Goal: Entertainment & Leisure: Browse casually

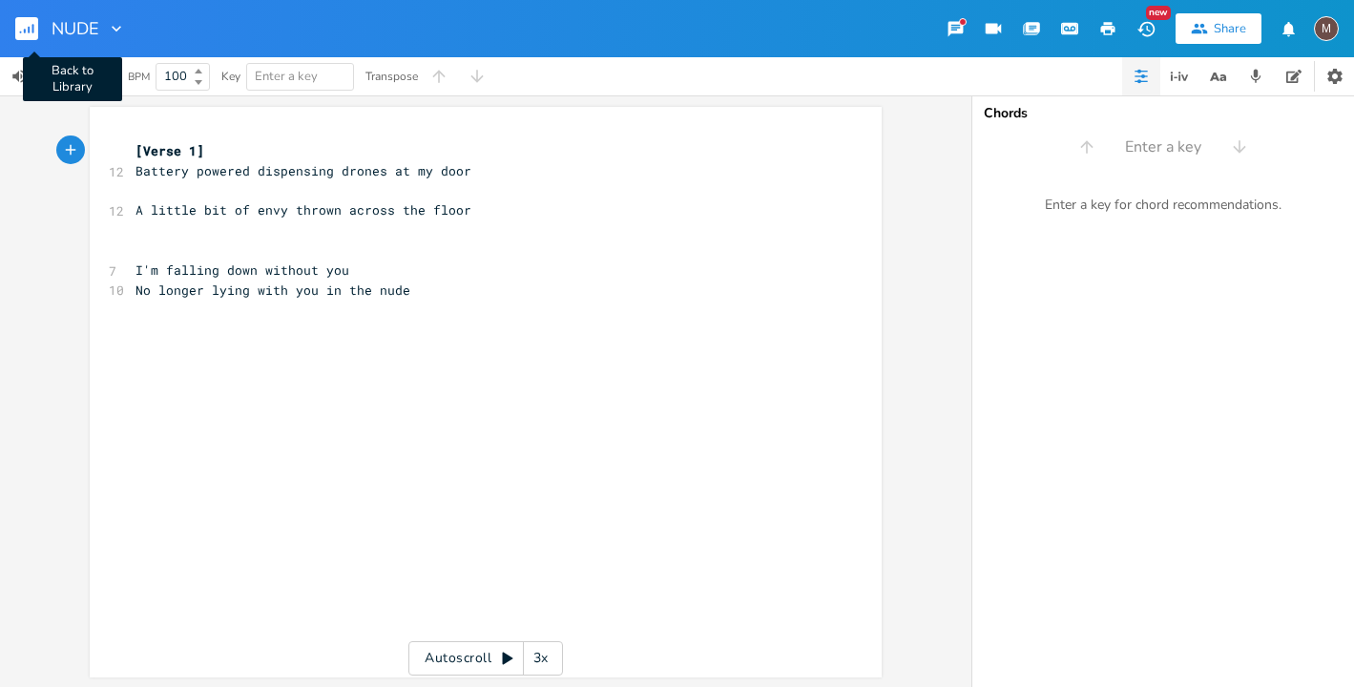
click at [34, 27] on rect "button" at bounding box center [26, 28] width 23 height 23
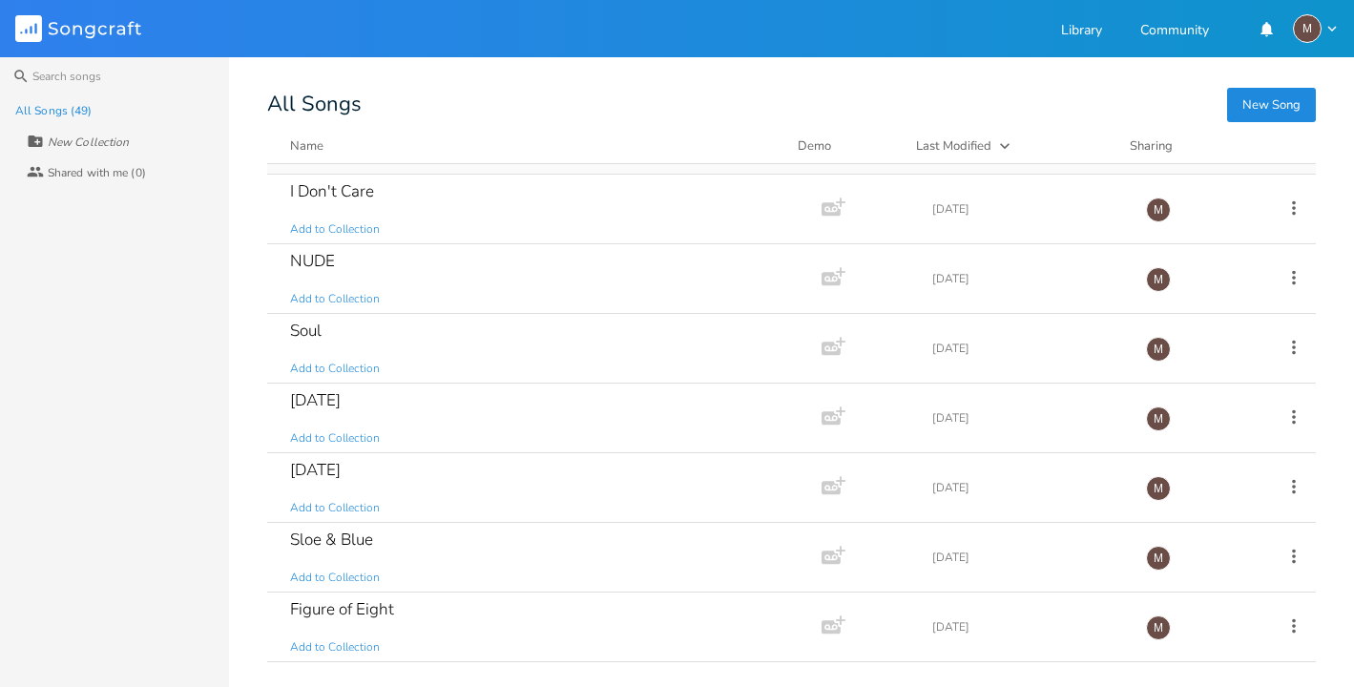
scroll to position [200, 0]
click at [478, 464] on div "[DATE] Add to Collection" at bounding box center [540, 485] width 501 height 69
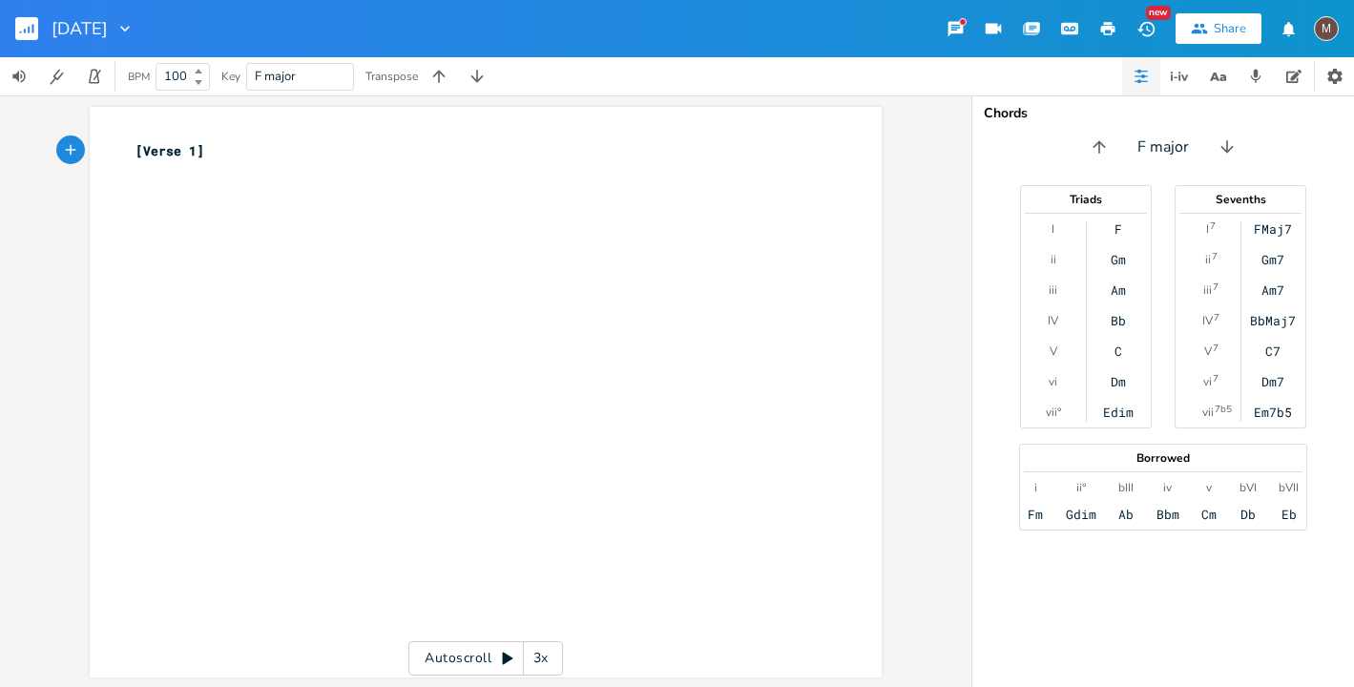
click at [20, 24] on rect "button" at bounding box center [26, 28] width 23 height 23
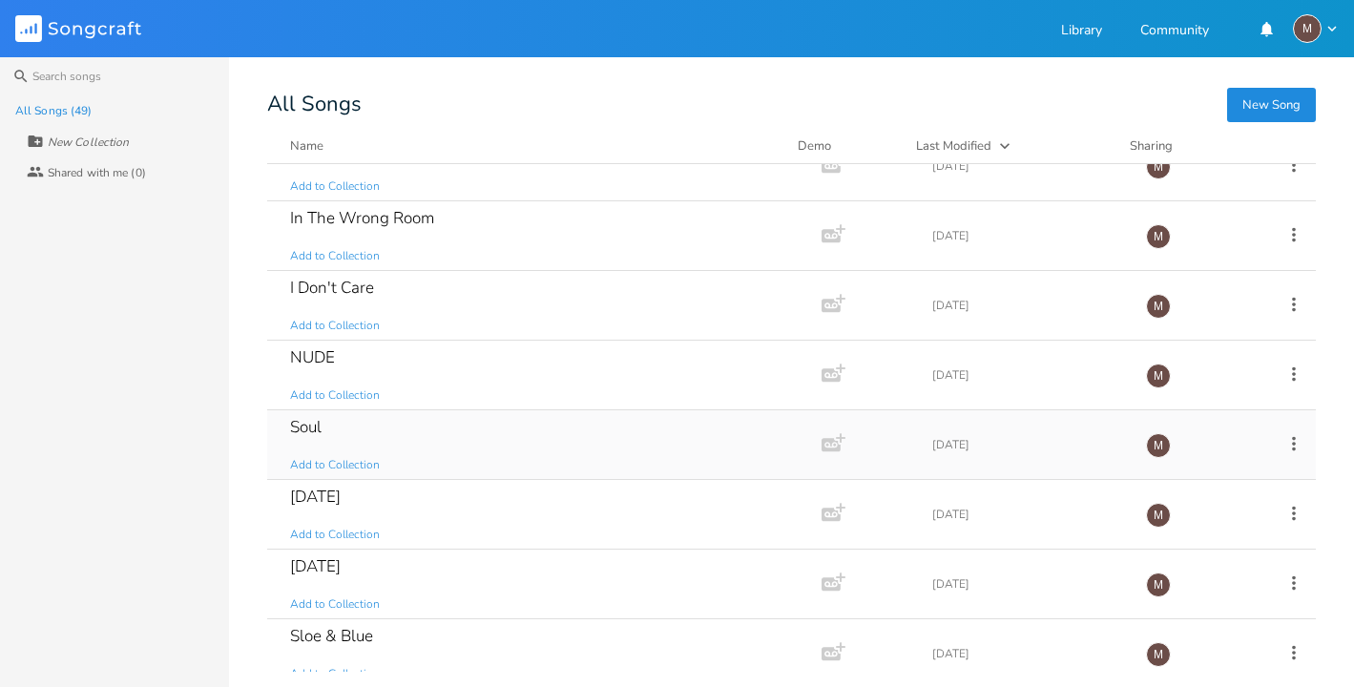
scroll to position [103, 0]
click at [402, 509] on div "[DATE] Add to Collection" at bounding box center [540, 513] width 501 height 69
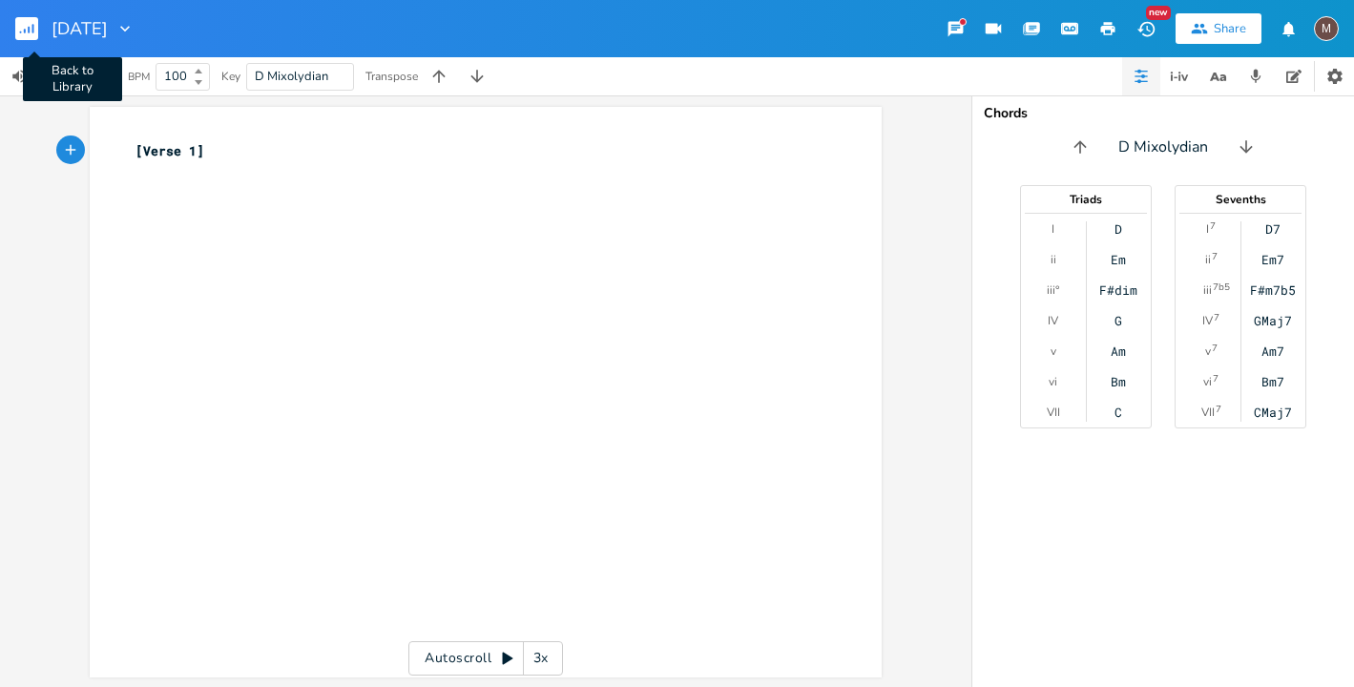
click at [28, 20] on rect "button" at bounding box center [26, 28] width 23 height 23
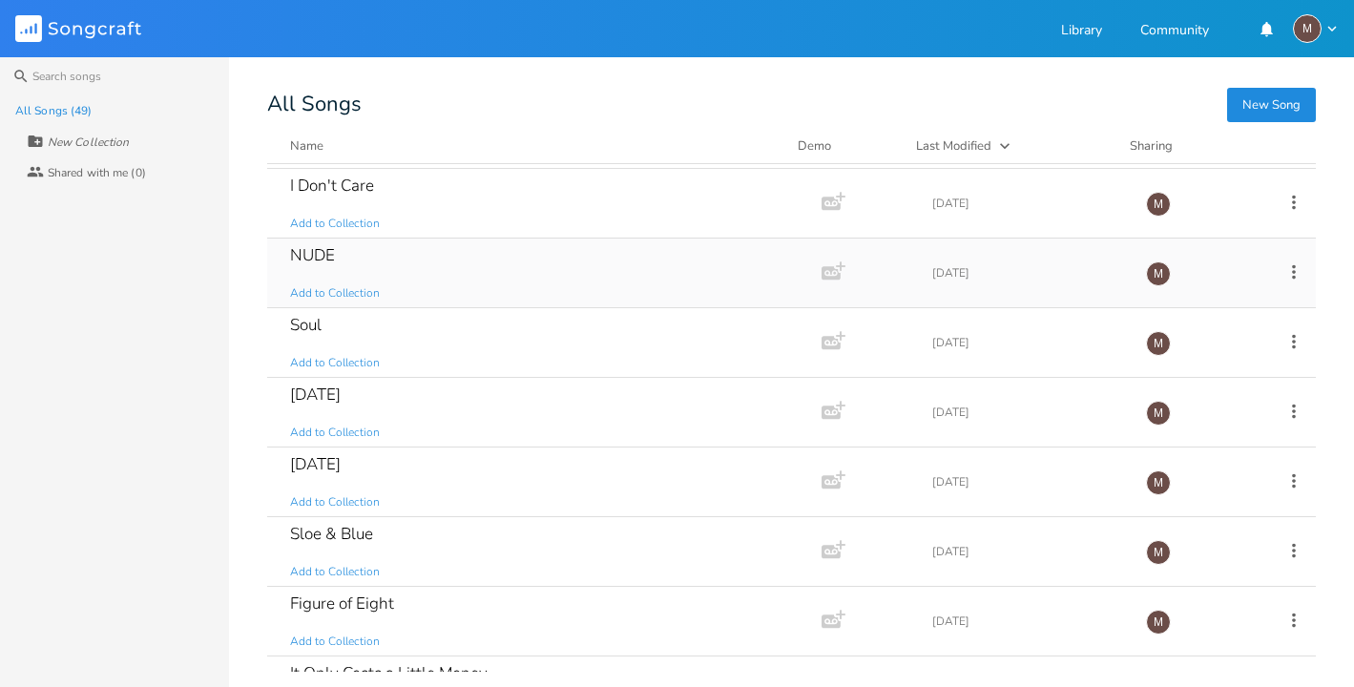
scroll to position [208, 0]
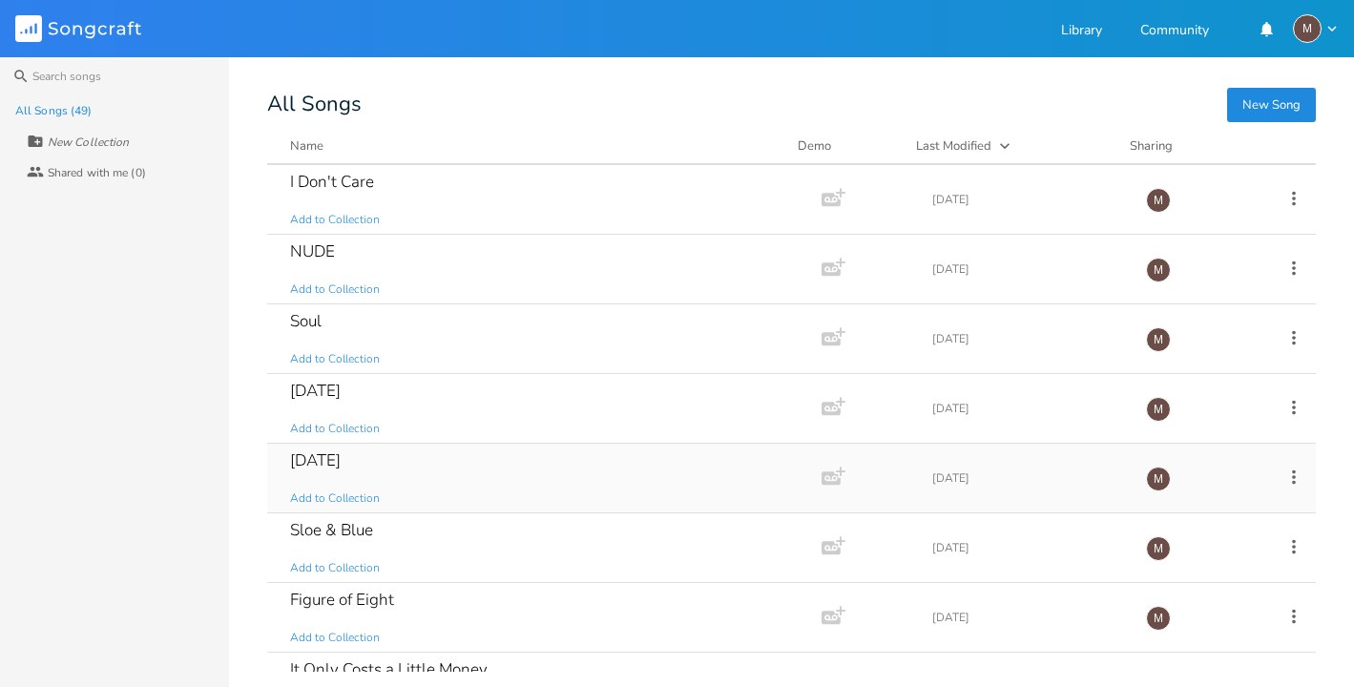
click at [405, 459] on div "[DATE] Add to Collection" at bounding box center [540, 478] width 501 height 69
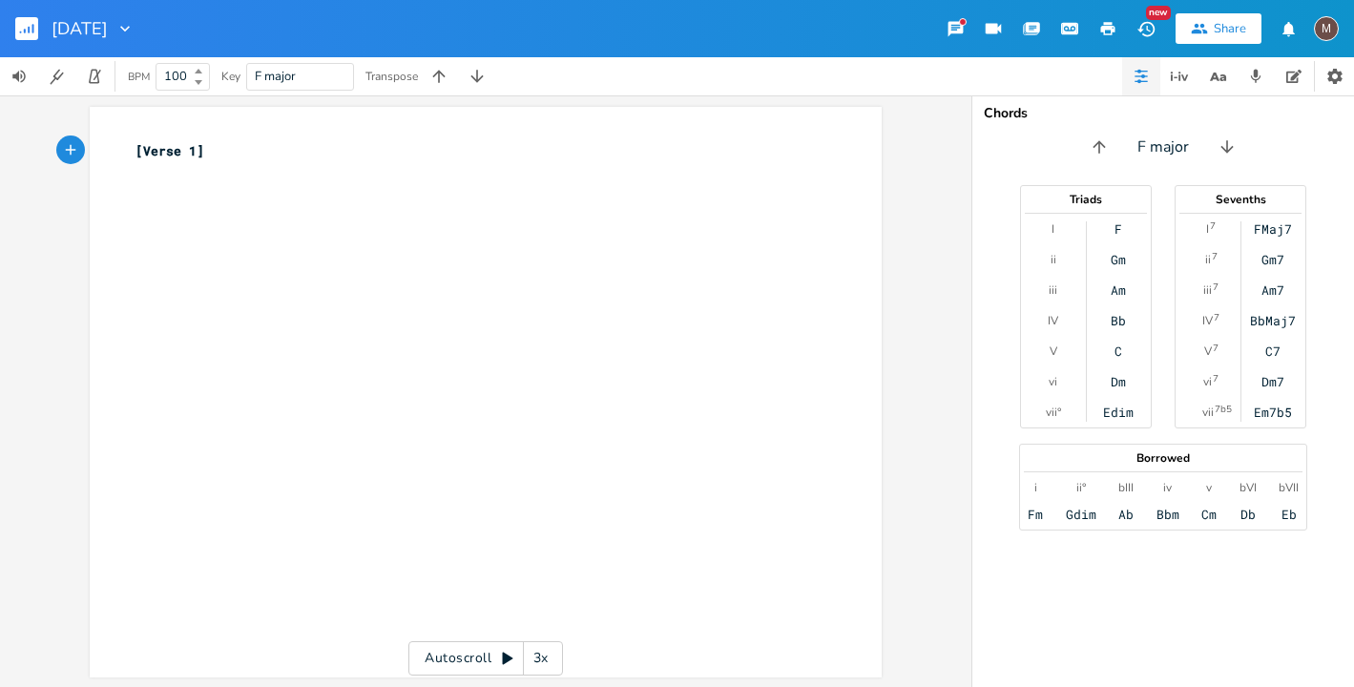
click at [31, 29] on rect "button" at bounding box center [26, 28] width 23 height 23
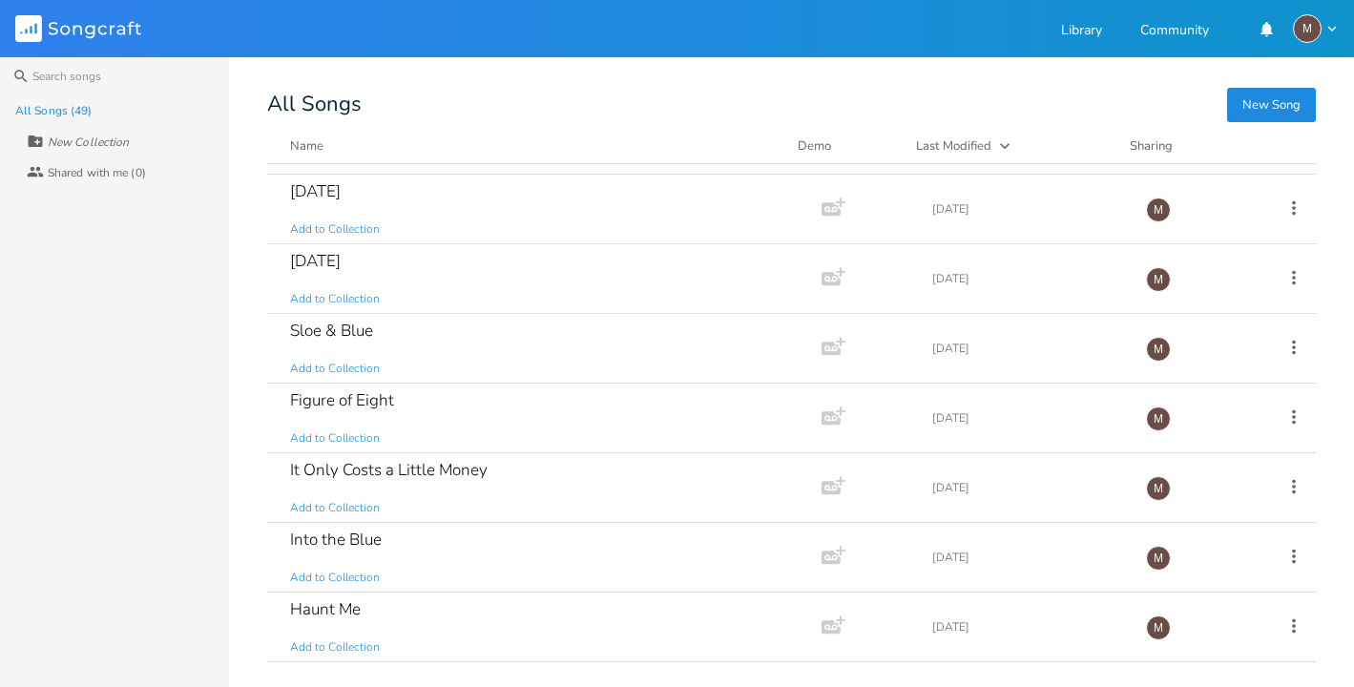
scroll to position [408, 0]
click at [422, 393] on div "Figure of Eight Add to Collection" at bounding box center [540, 417] width 501 height 69
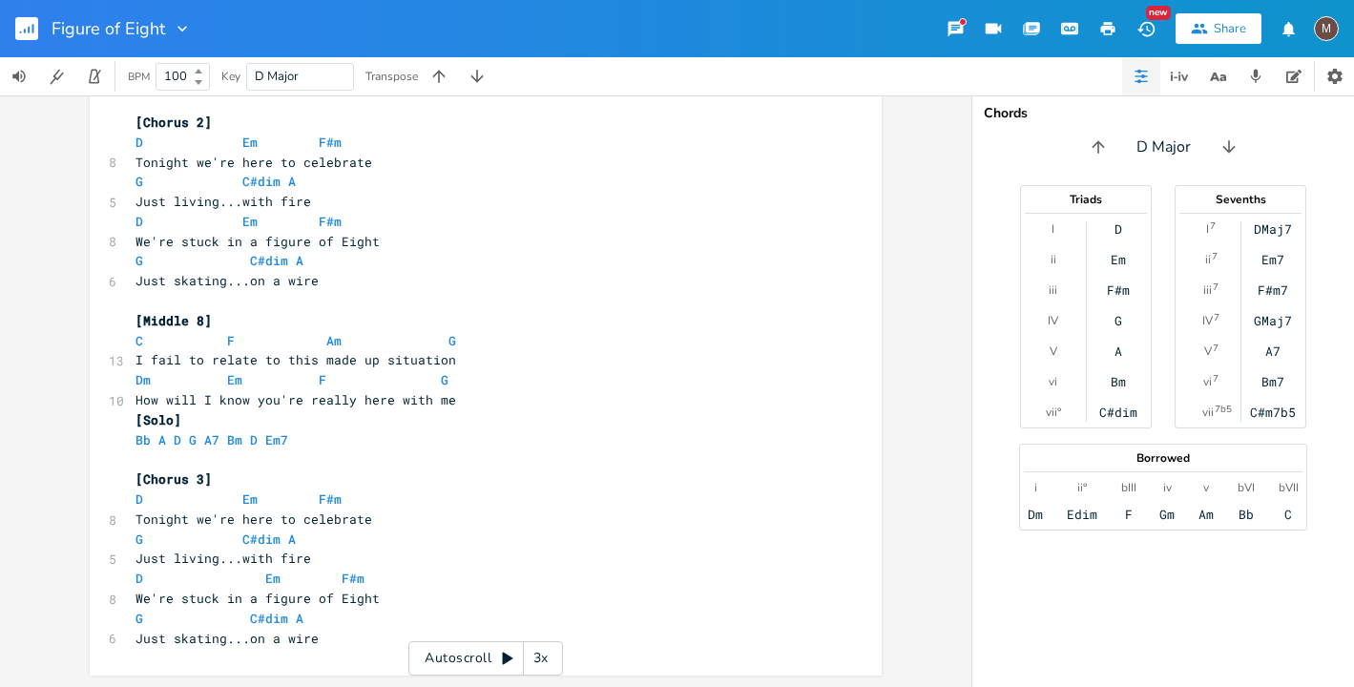
scroll to position [620, 0]
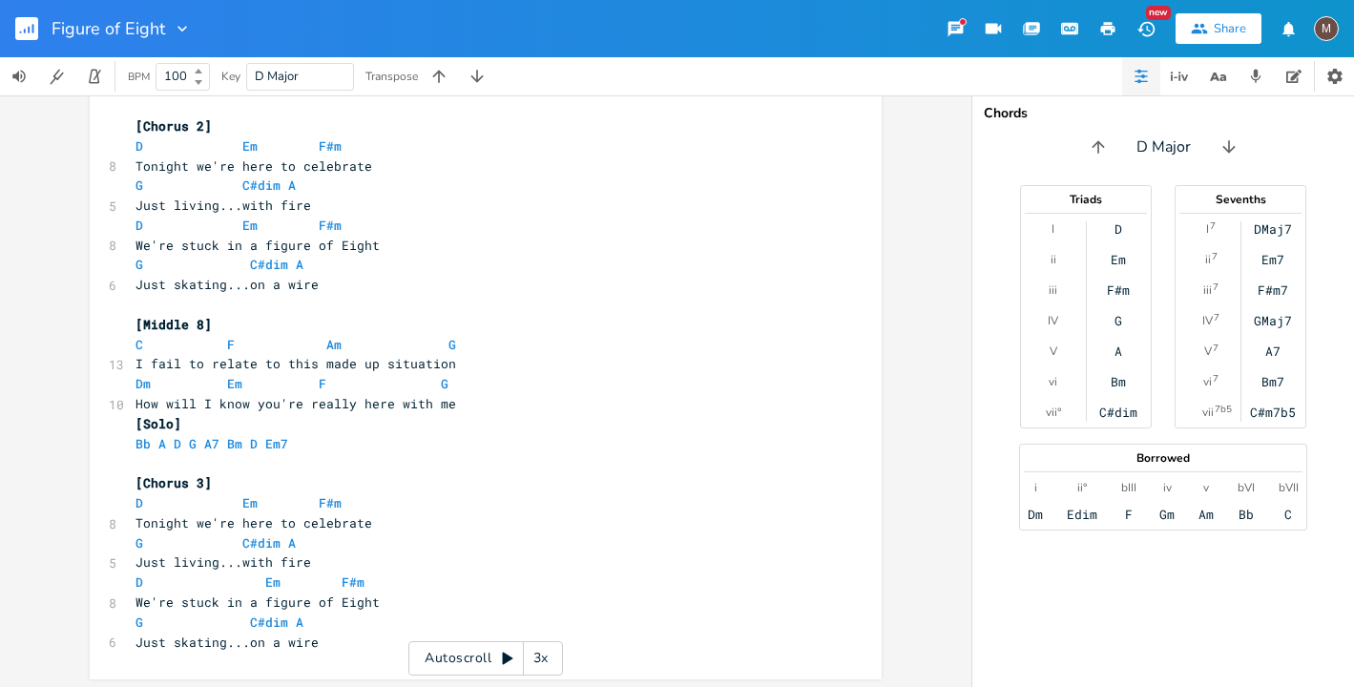
click at [26, 29] on rect "button" at bounding box center [26, 28] width 23 height 23
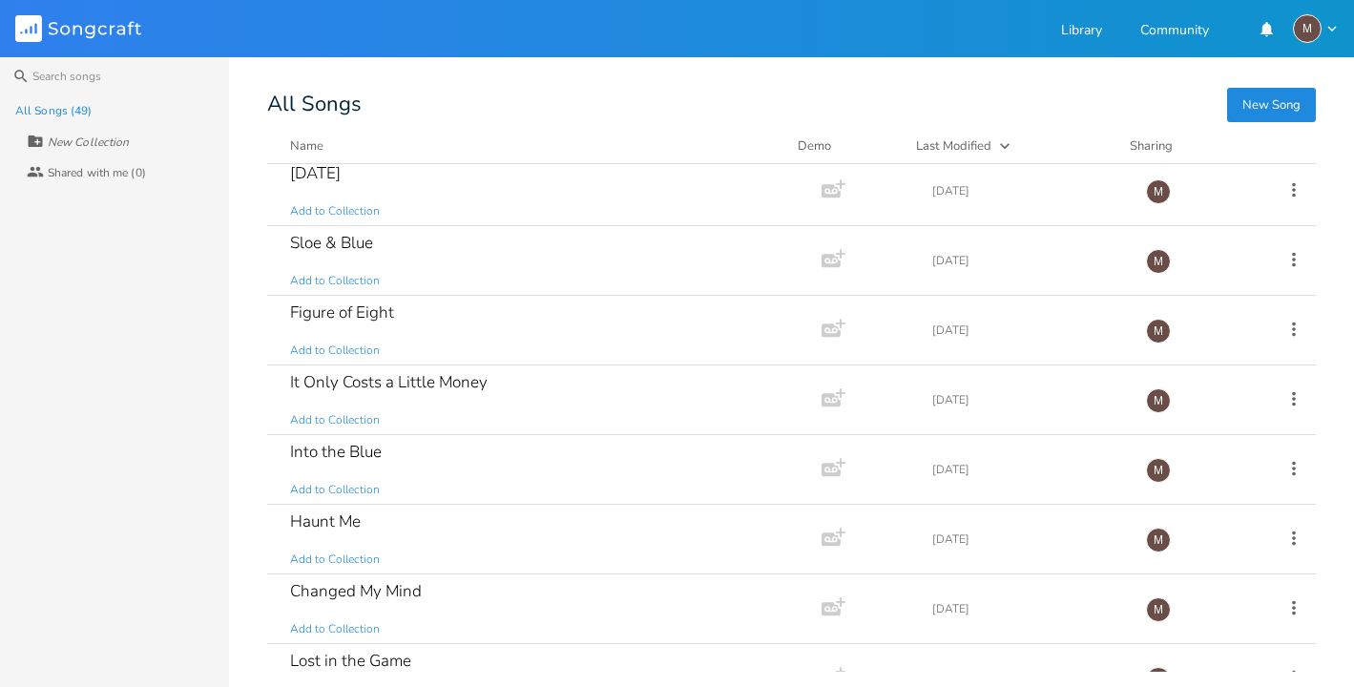
scroll to position [500, 0]
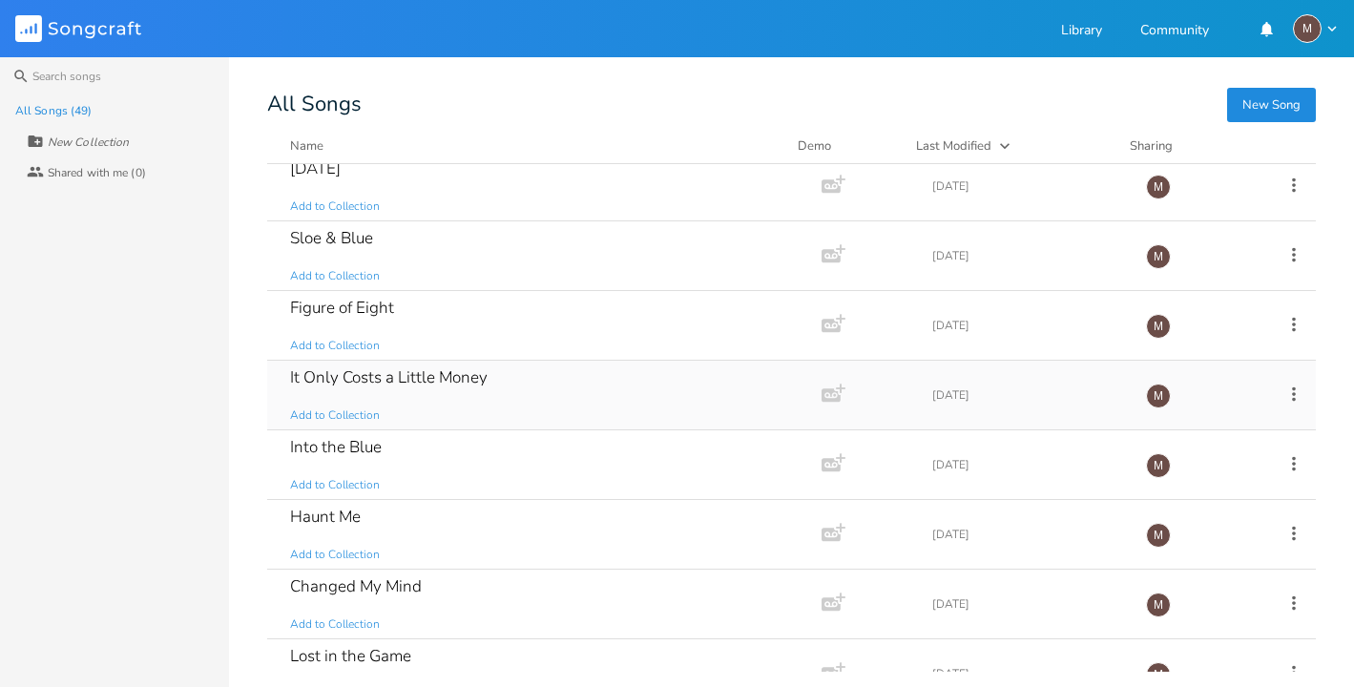
click at [483, 385] on div "It Only Costs a Little Money" at bounding box center [389, 377] width 198 height 16
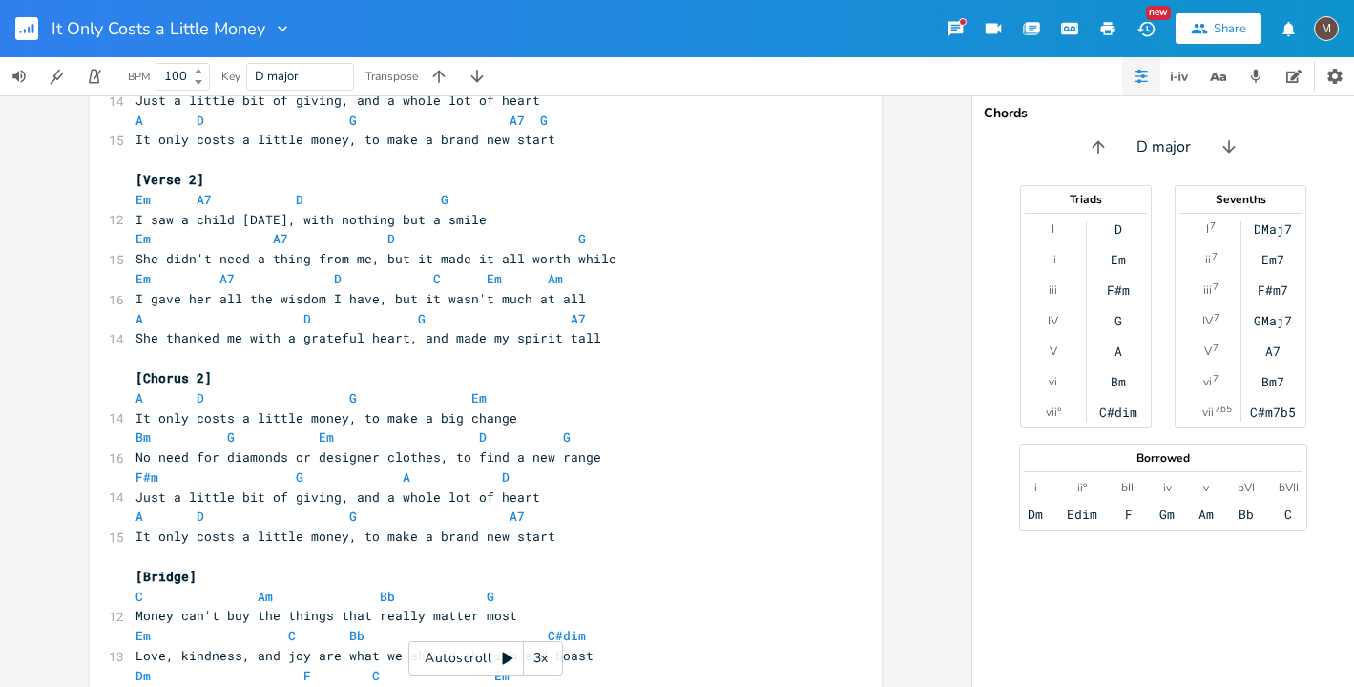
scroll to position [337, 0]
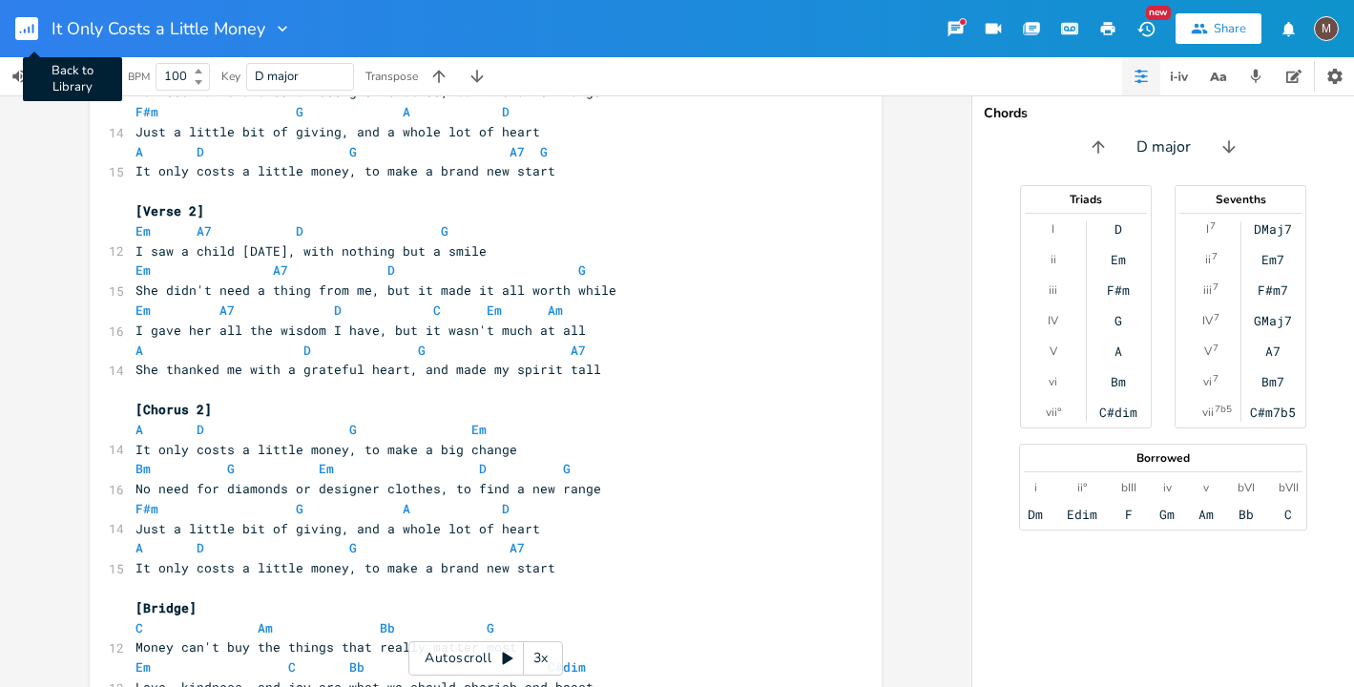
click at [29, 31] on icon "button" at bounding box center [29, 30] width 2 height 7
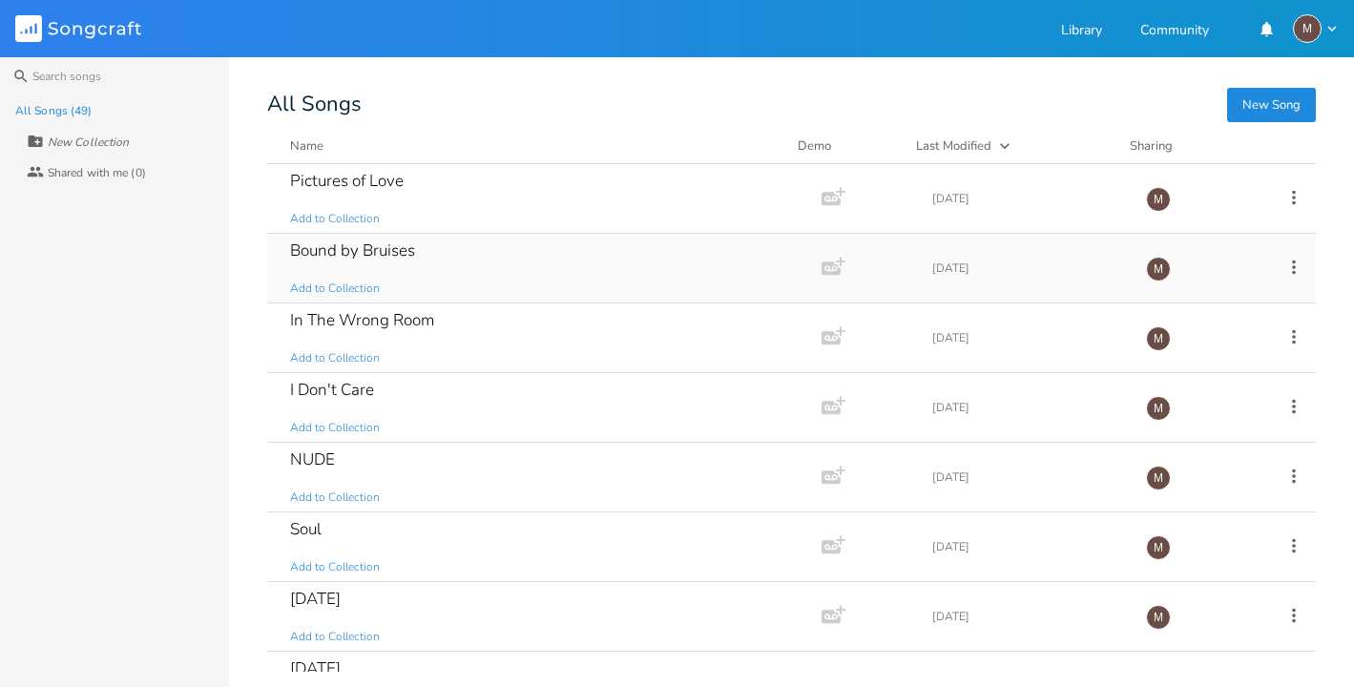
click at [437, 266] on div "Bound by Bruises Add to Collection" at bounding box center [540, 268] width 501 height 69
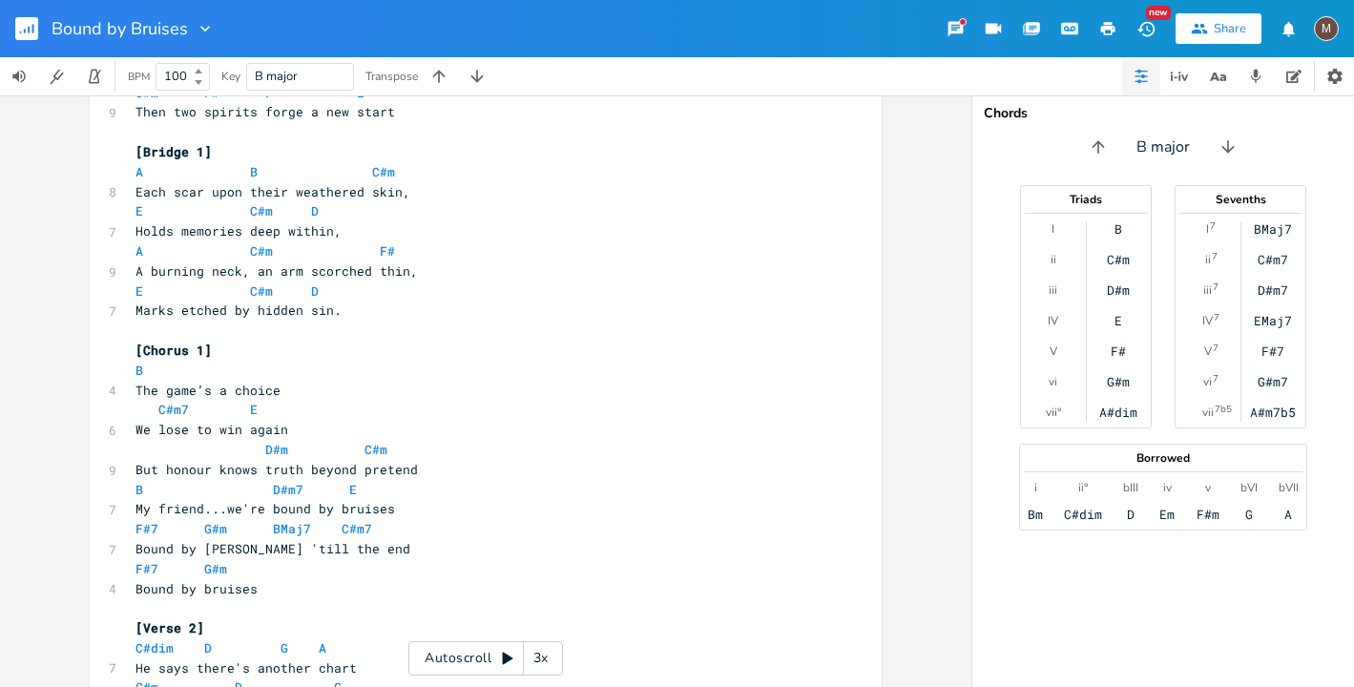
scroll to position [202, 0]
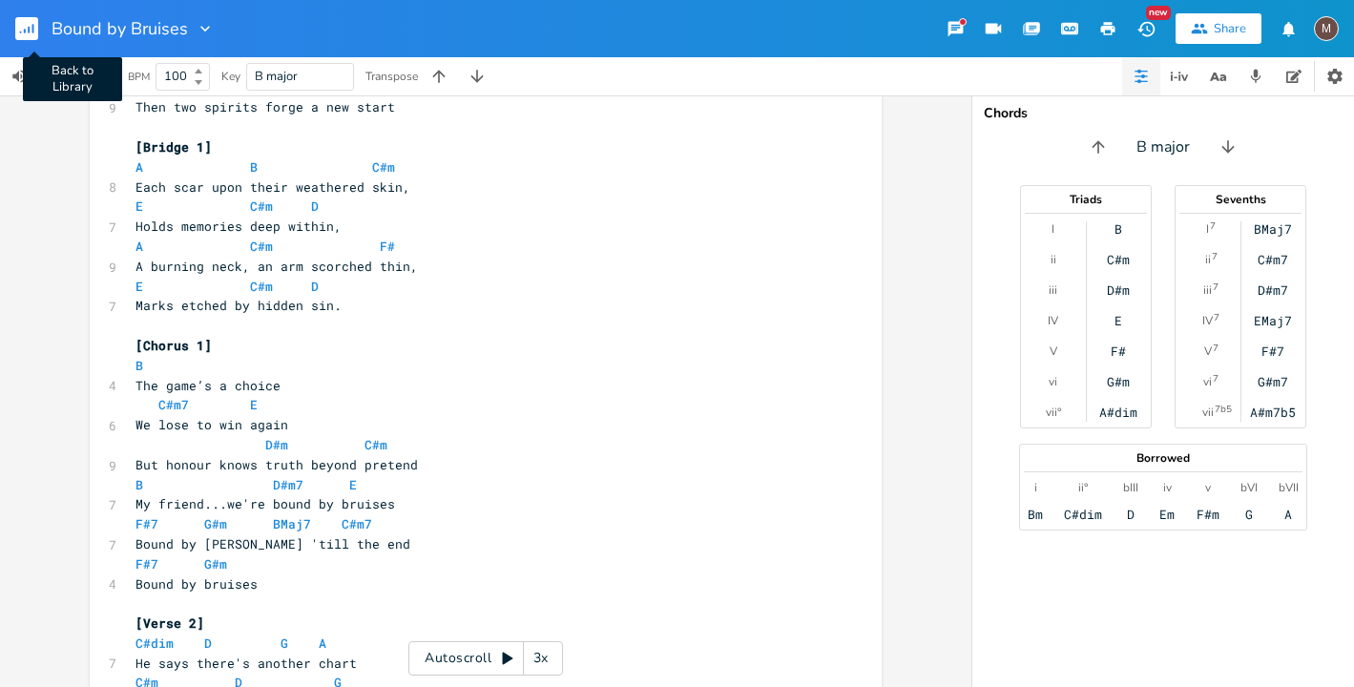
click at [33, 29] on rect "button" at bounding box center [26, 28] width 23 height 23
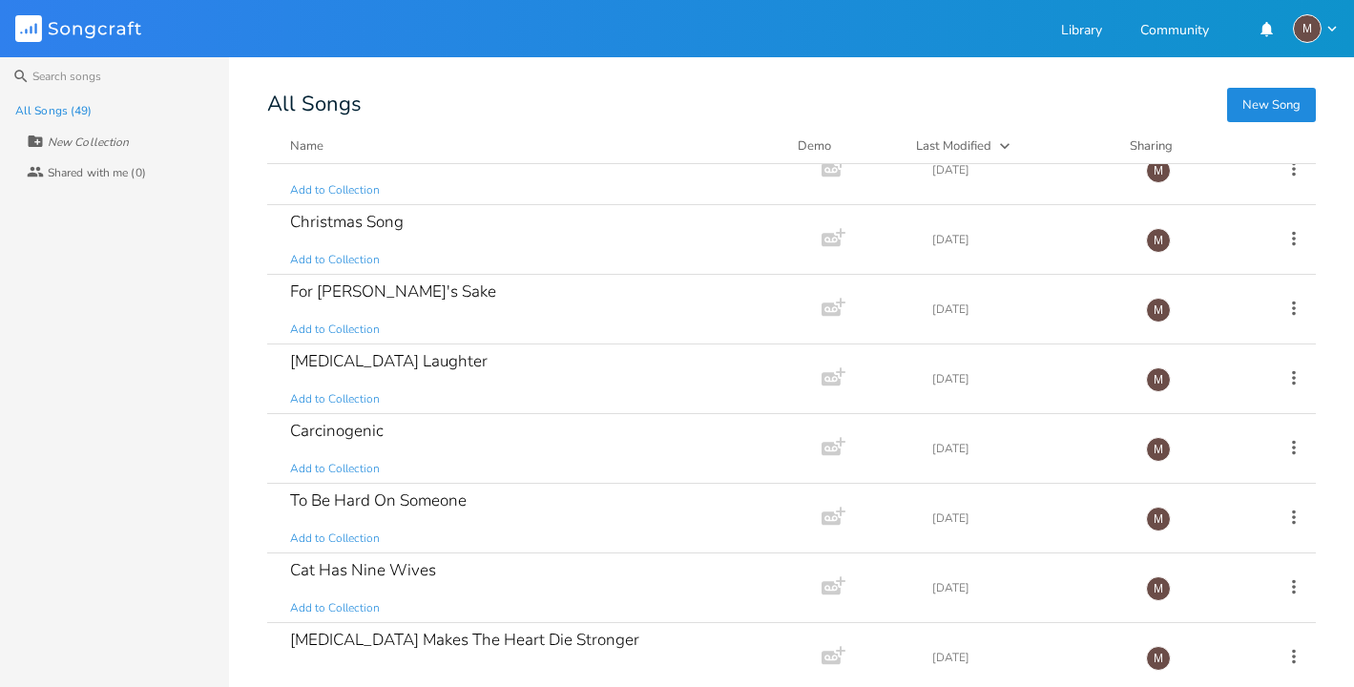
scroll to position [1146, 0]
click at [436, 426] on div "Carcinogenic Add to Collection" at bounding box center [540, 445] width 501 height 69
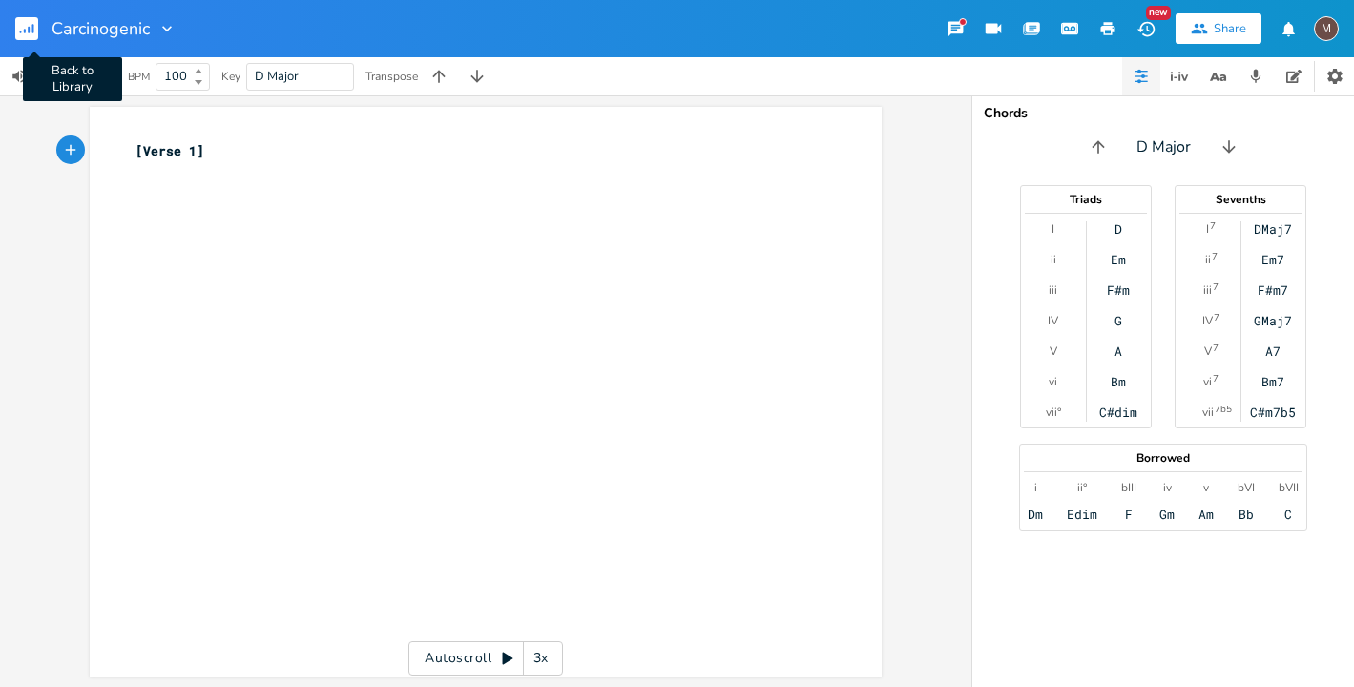
click at [37, 28] on rect "button" at bounding box center [26, 28] width 23 height 23
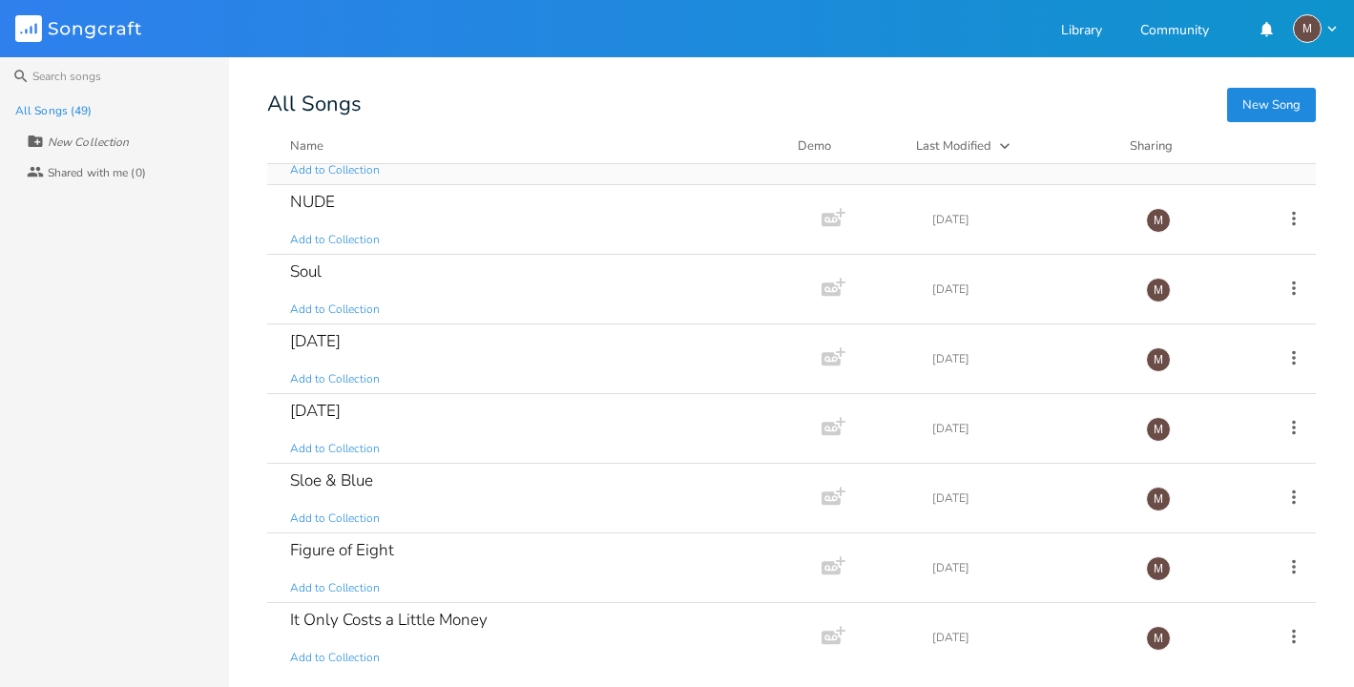
scroll to position [263, 0]
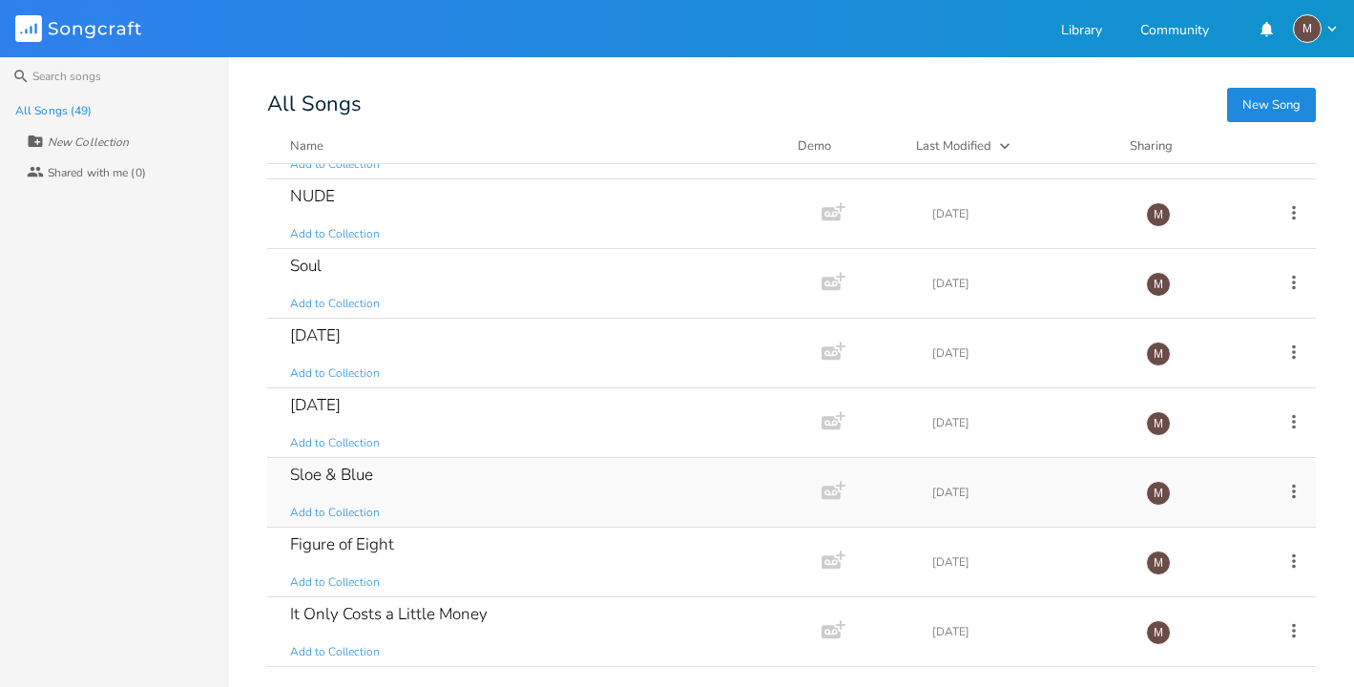
click at [427, 478] on div "Sloe & Blue Add to Collection" at bounding box center [540, 492] width 501 height 69
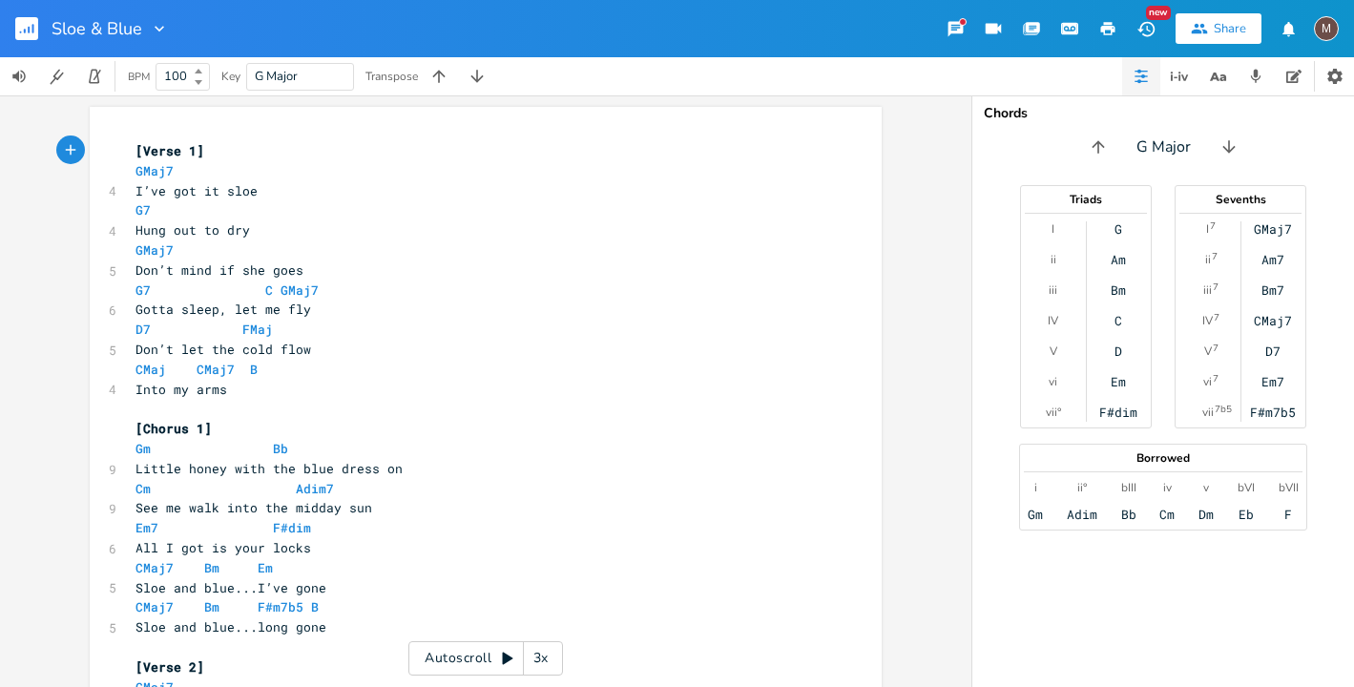
click at [1265, 226] on div "GMaj7" at bounding box center [1273, 228] width 38 height 15
click at [136, 336] on button "Play" at bounding box center [137, 344] width 25 height 16
click at [1267, 231] on div "GMaj7" at bounding box center [1273, 228] width 38 height 15
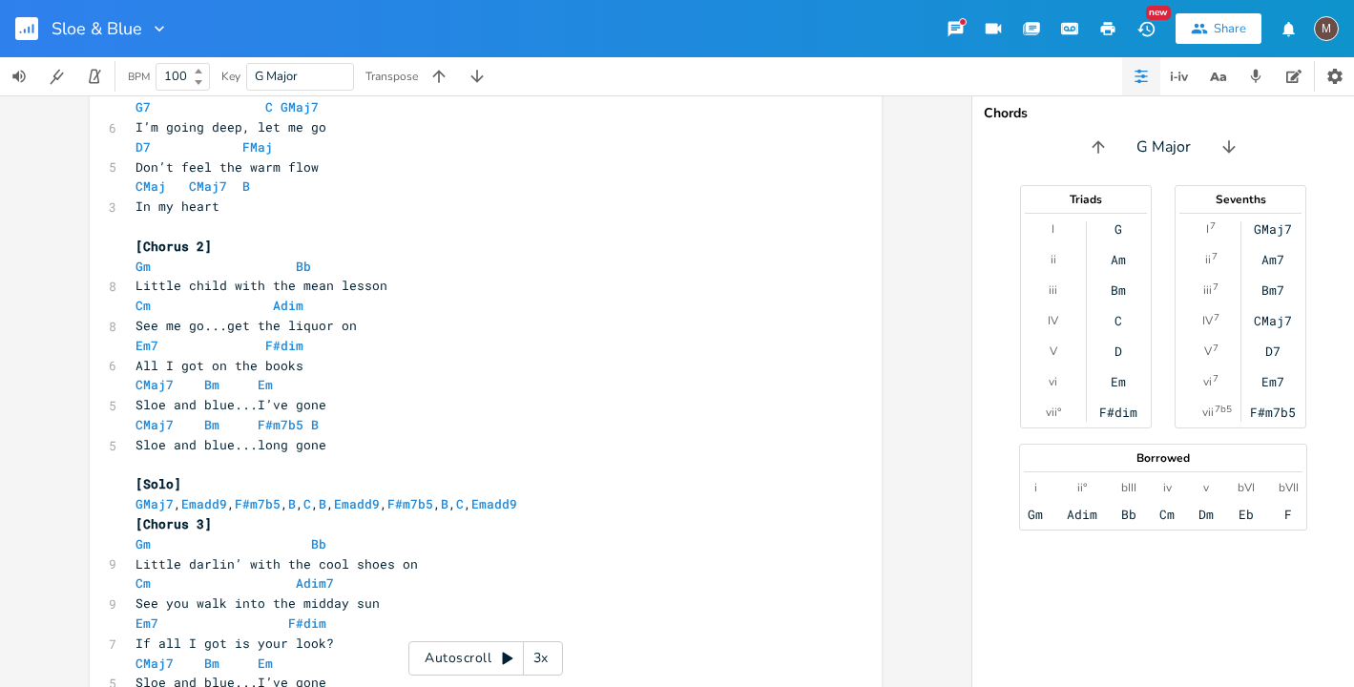
scroll to position [676, 0]
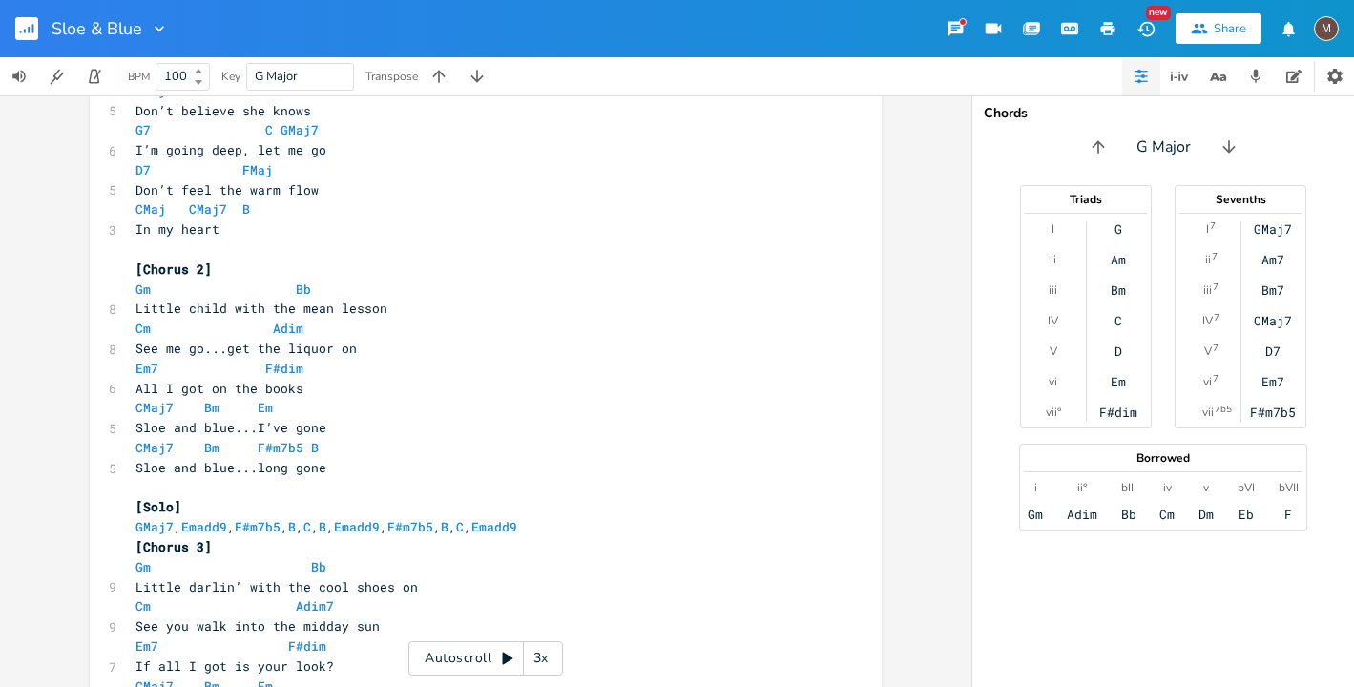
click at [21, 32] on rect "button" at bounding box center [26, 28] width 23 height 23
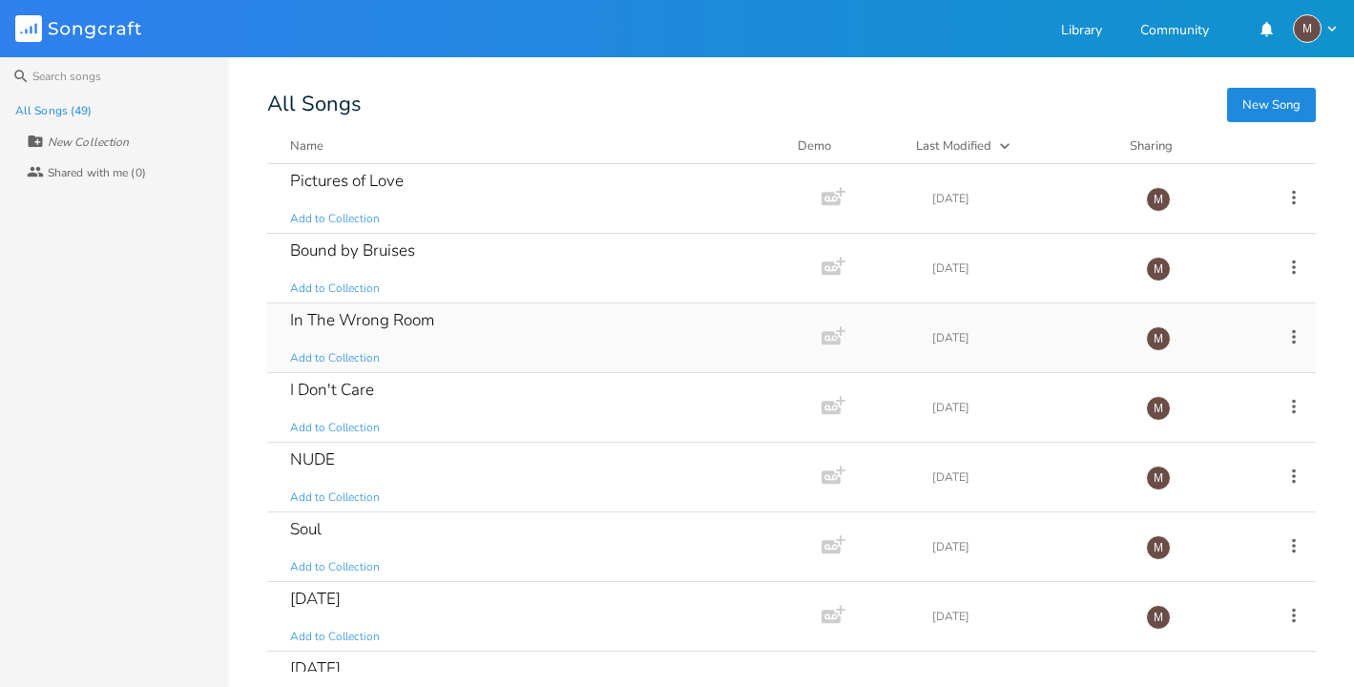
click at [414, 312] on div "In The Wrong Room" at bounding box center [362, 320] width 144 height 16
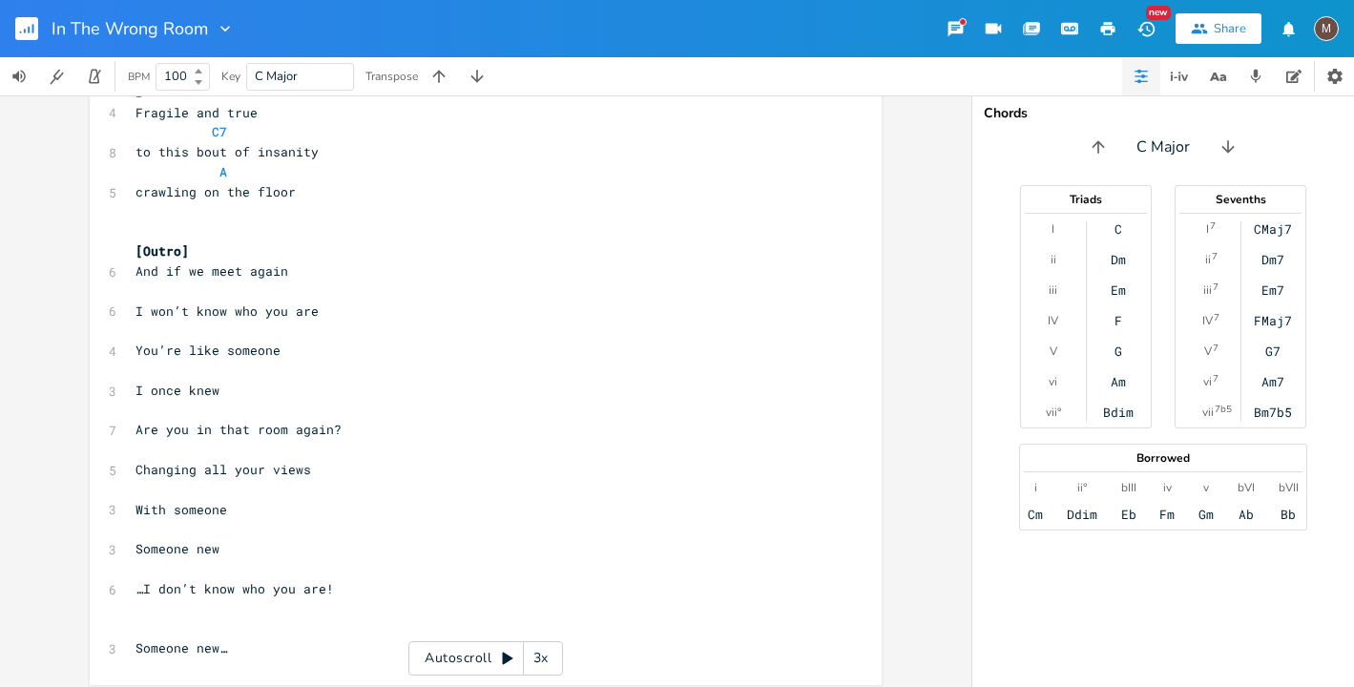
scroll to position [2032, 0]
